Goal: Find specific page/section: Find specific page/section

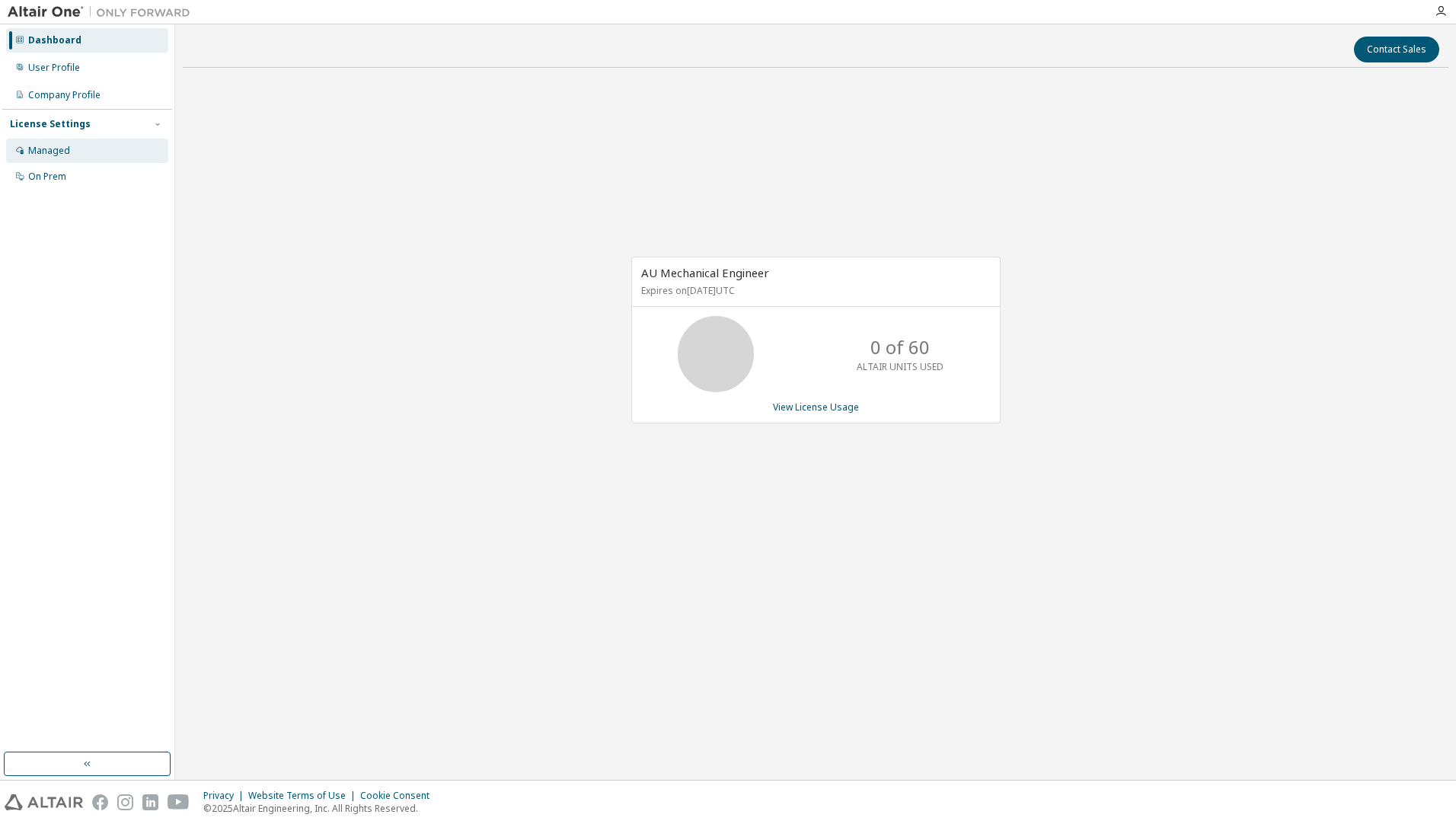
click at [75, 147] on div "Managed" at bounding box center [87, 151] width 162 height 25
